Goal: Information Seeking & Learning: Check status

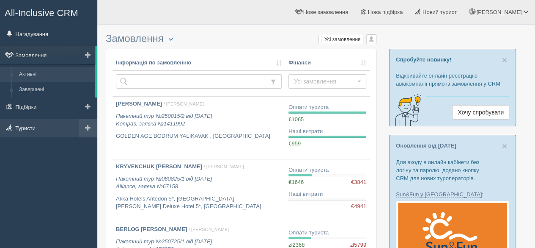
click at [29, 129] on link "Туристи" at bounding box center [48, 128] width 97 height 19
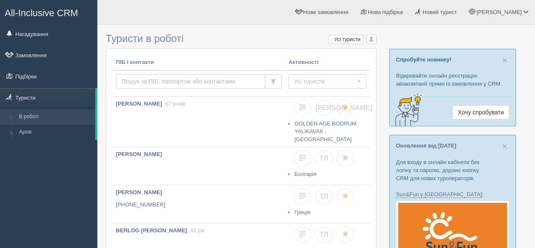
click at [184, 80] on input "text" at bounding box center [190, 81] width 149 height 14
type input "катерина"
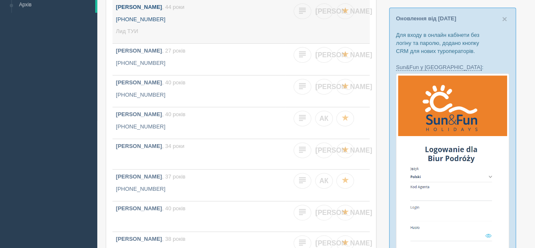
scroll to position [212, 0]
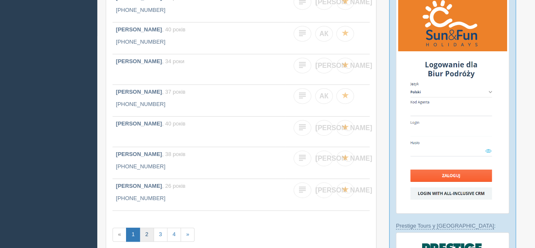
click at [145, 233] on link "2" at bounding box center [147, 234] width 14 height 14
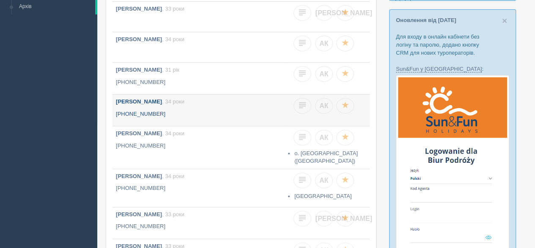
scroll to position [127, 0]
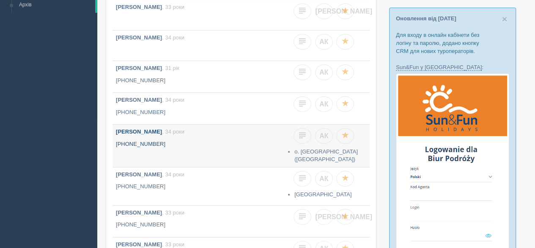
click at [181, 136] on link "[PERSON_NAME] , 34 роки [PHONE_NUMBER]" at bounding box center [199, 143] width 173 height 38
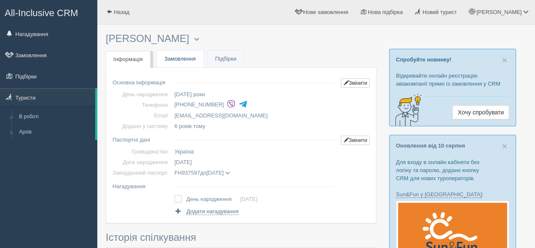
click at [169, 60] on link "Замовлення" at bounding box center [180, 58] width 47 height 17
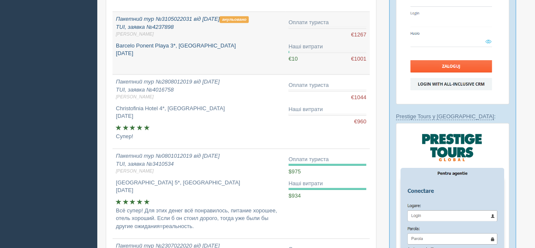
scroll to position [296, 0]
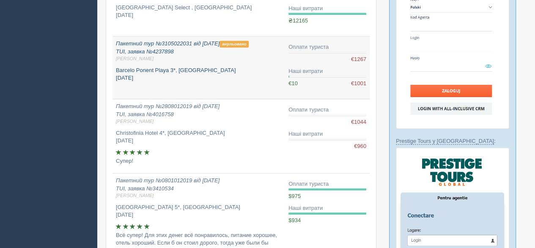
click at [174, 79] on p "Barcelo Ponent Playa 3*, Іспанія червень 2021" at bounding box center [199, 74] width 166 height 16
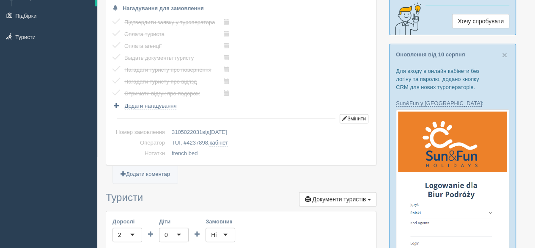
scroll to position [29, 0]
